Goal: Transaction & Acquisition: Purchase product/service

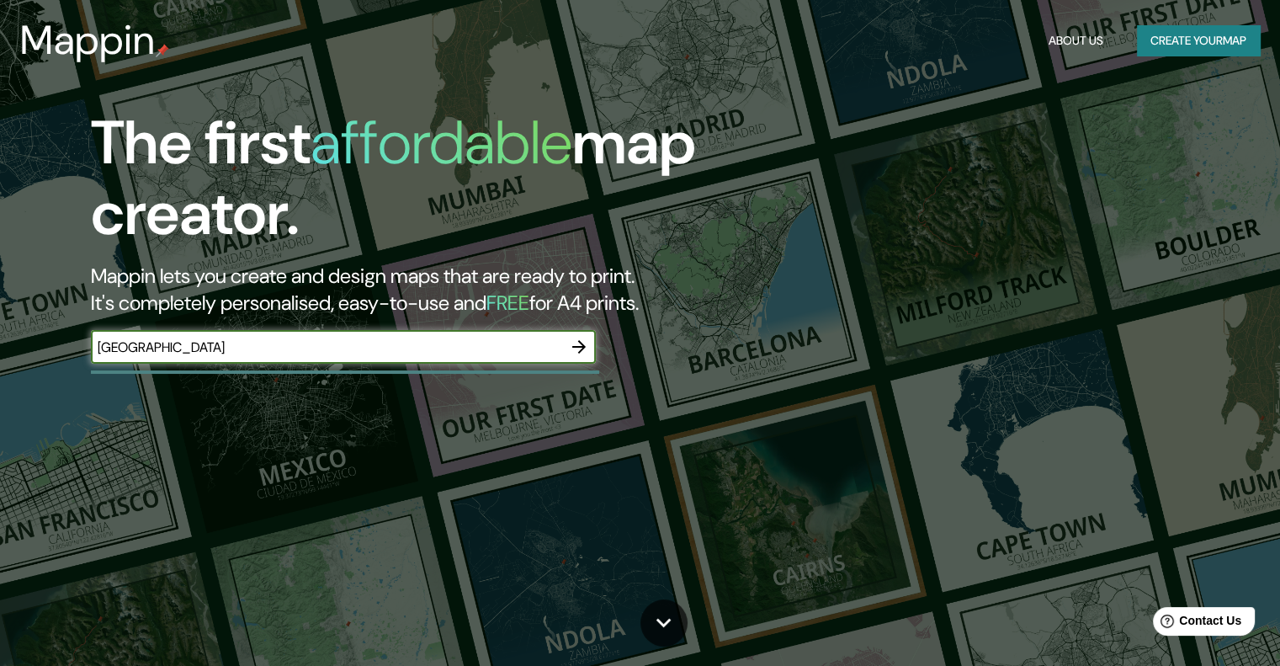
type input "[GEOGRAPHIC_DATA]"
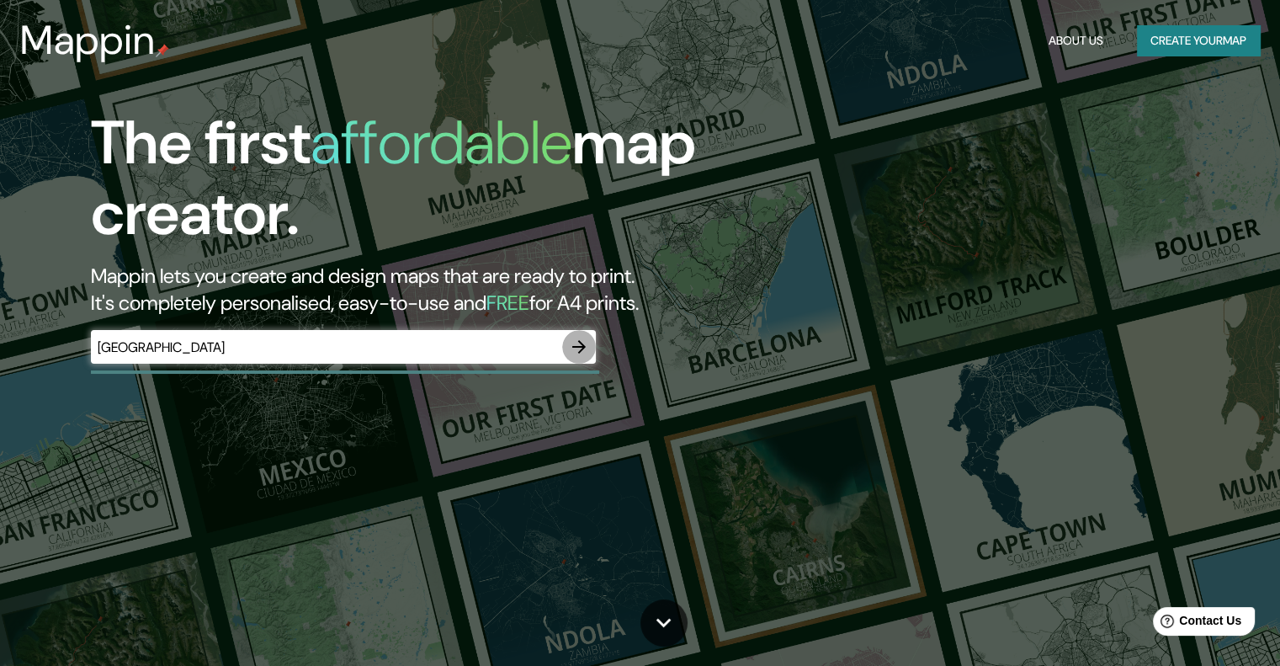
click at [573, 346] on icon "button" at bounding box center [578, 346] width 13 height 13
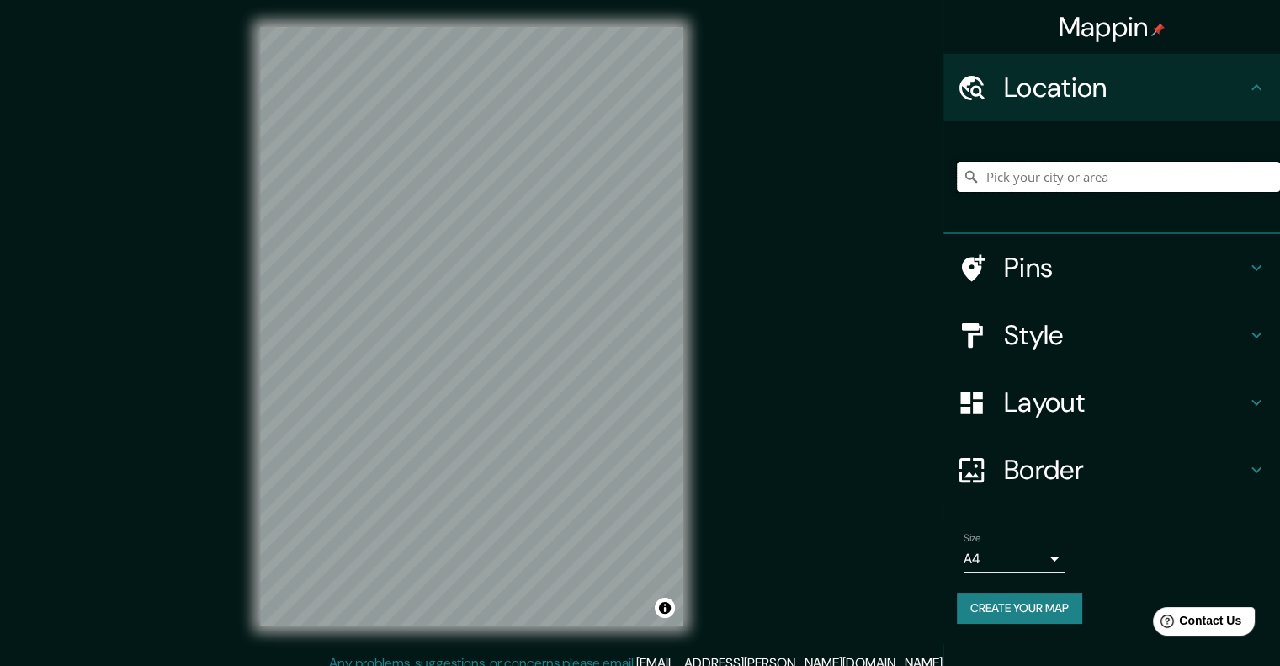
click at [1032, 174] on input "Pick your city or area" at bounding box center [1118, 177] width 323 height 30
paste input "[GEOGRAPHIC_DATA]"
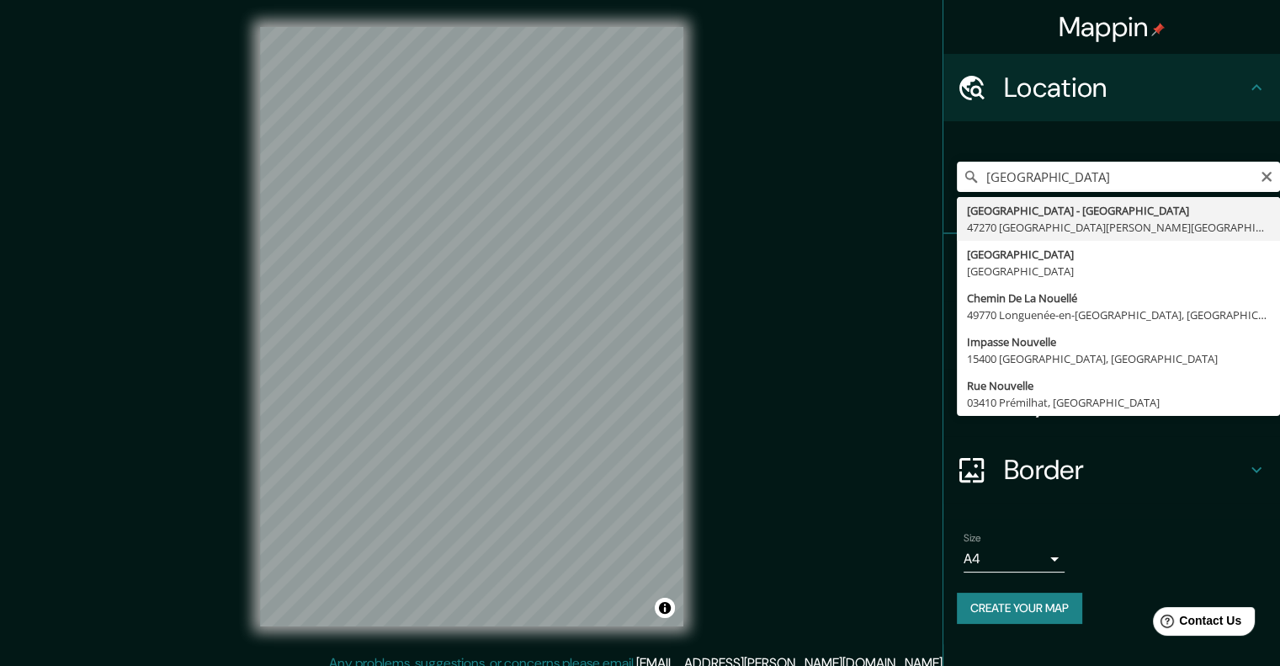
type input "[GEOGRAPHIC_DATA] - [GEOGRAPHIC_DATA], 47270 [GEOGRAPHIC_DATA][PERSON_NAME][GEO…"
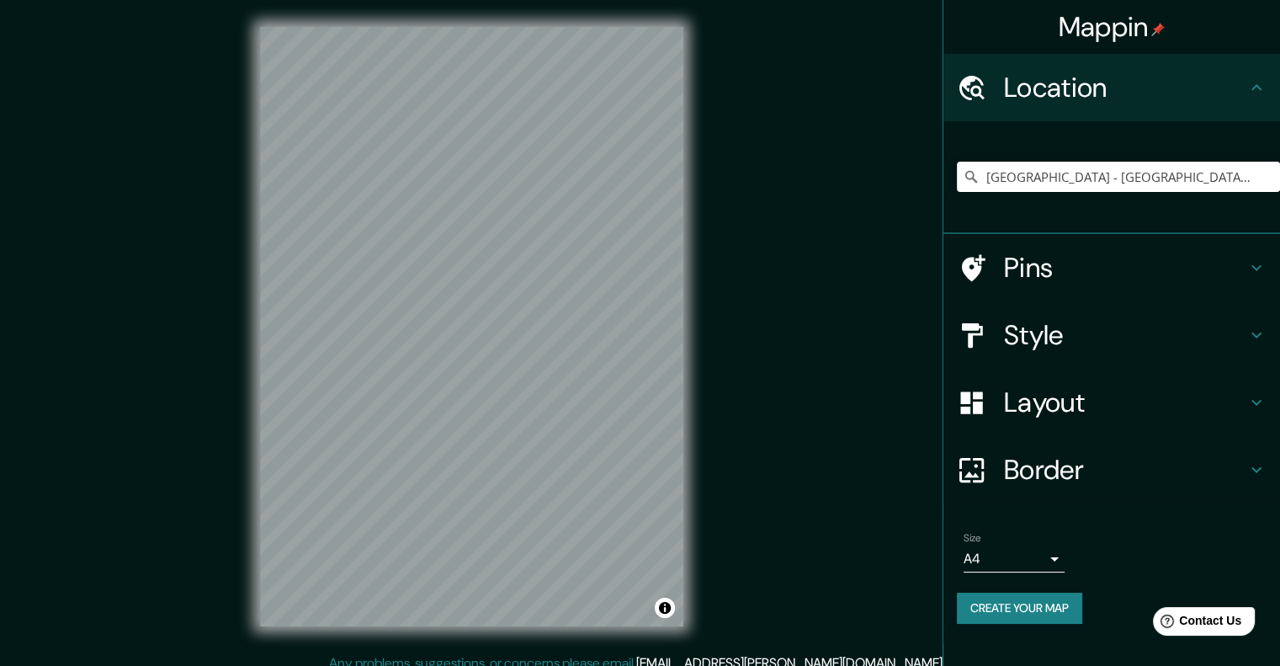
click at [1083, 328] on h4 "Style" at bounding box center [1125, 335] width 242 height 34
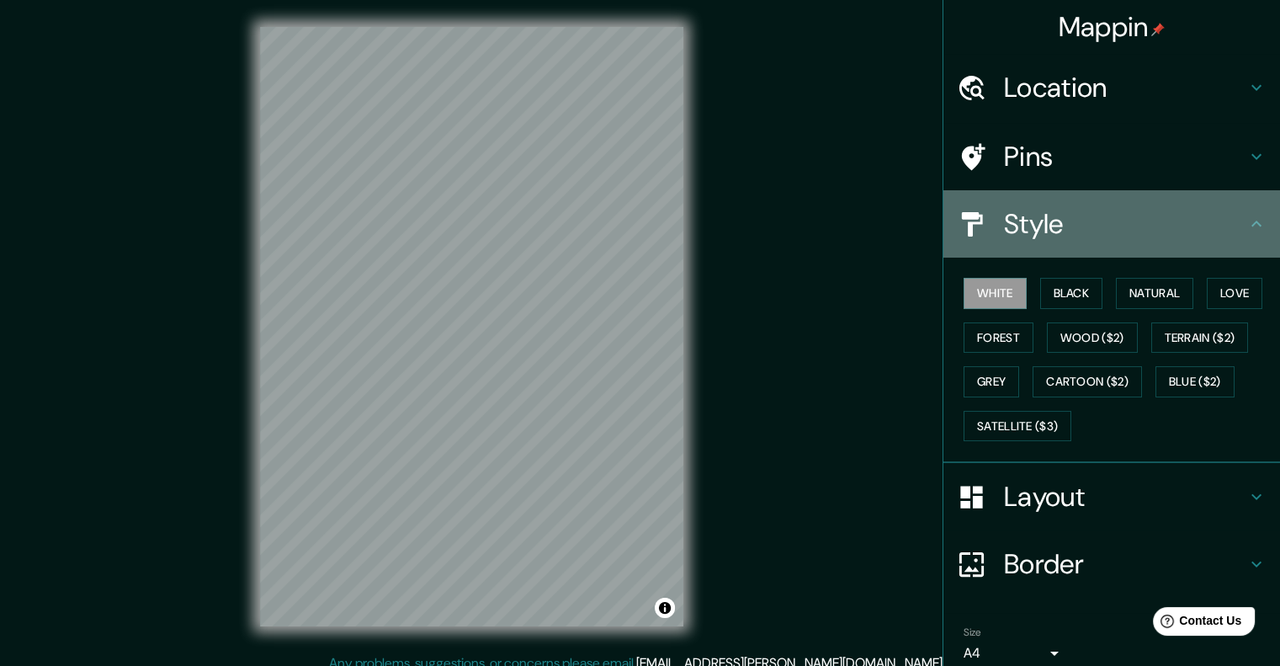
click at [1246, 221] on icon at bounding box center [1256, 224] width 20 height 20
click at [1246, 214] on icon at bounding box center [1256, 224] width 20 height 20
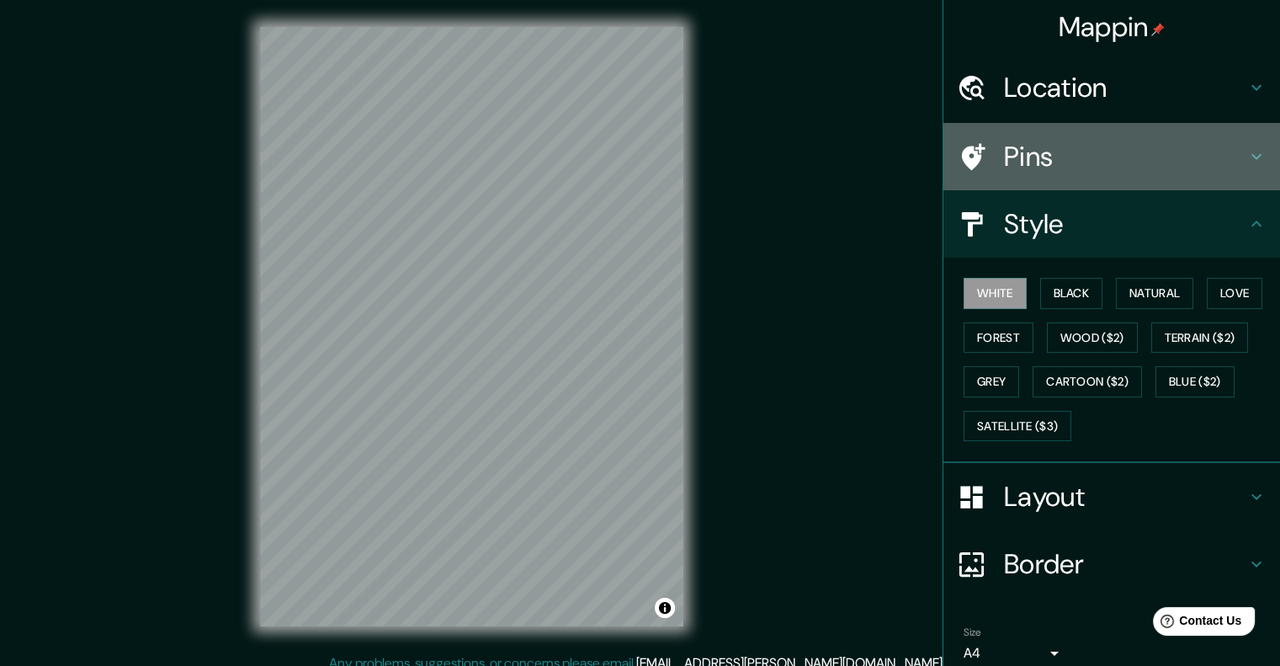
click at [1246, 152] on icon at bounding box center [1256, 156] width 20 height 20
